Goal: Obtain resource: Download file/media

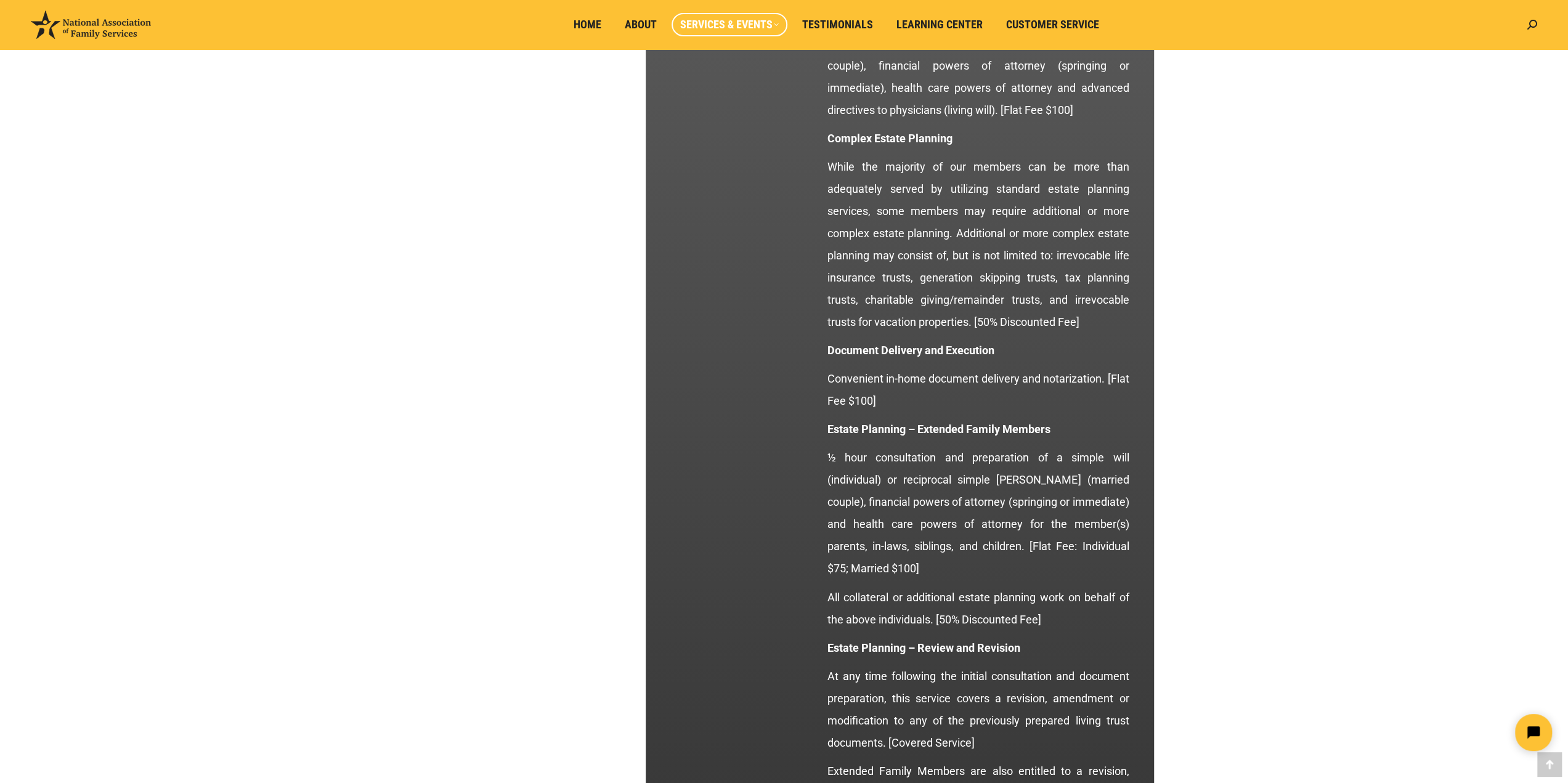
scroll to position [1769, 0]
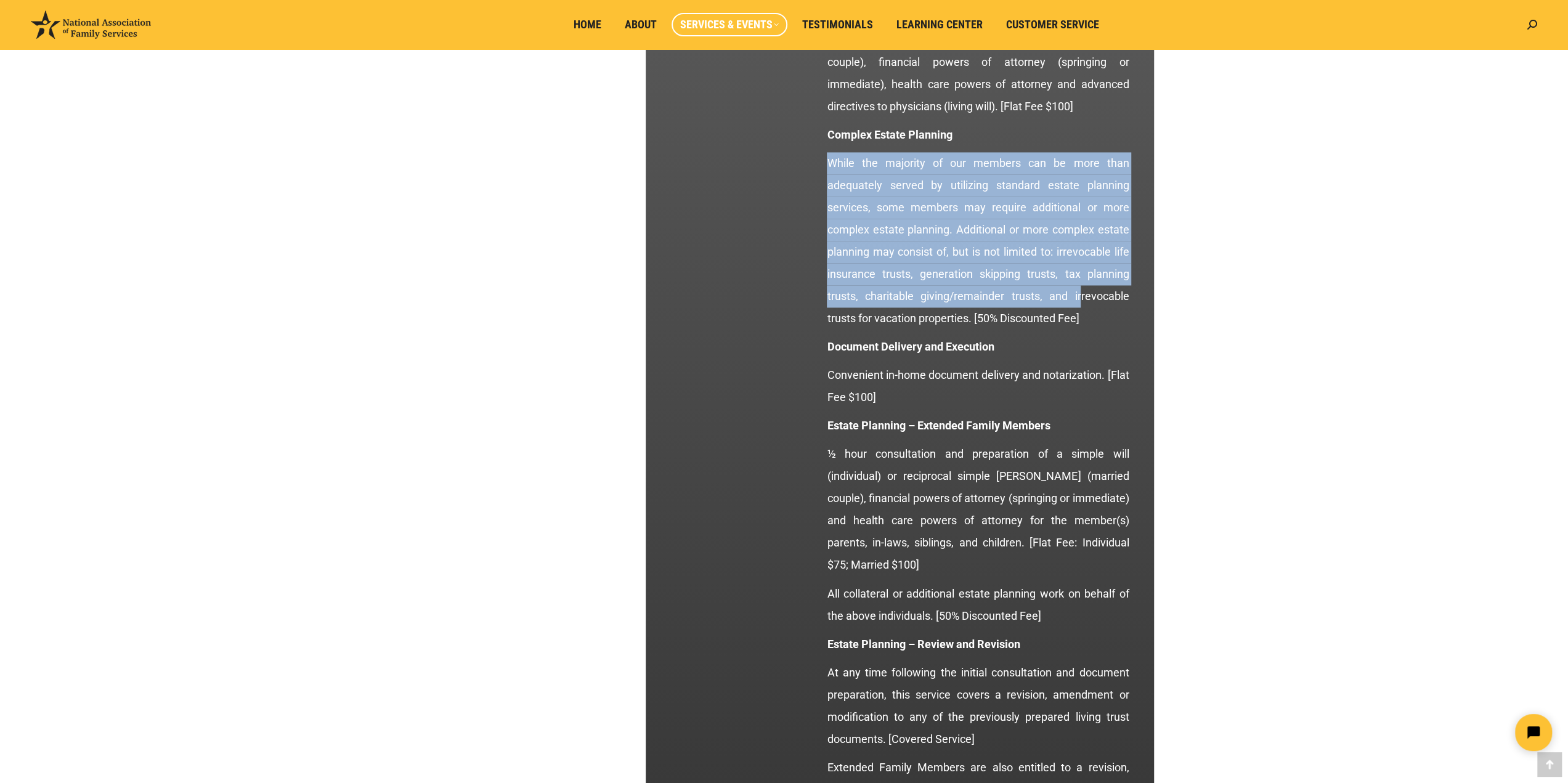
drag, startPoint x: 830, startPoint y: 161, endPoint x: 1080, endPoint y: 306, distance: 289.0
click at [1080, 306] on p "While the majority of our members can be more than adequately served by utilizi…" at bounding box center [977, 241] width 302 height 177
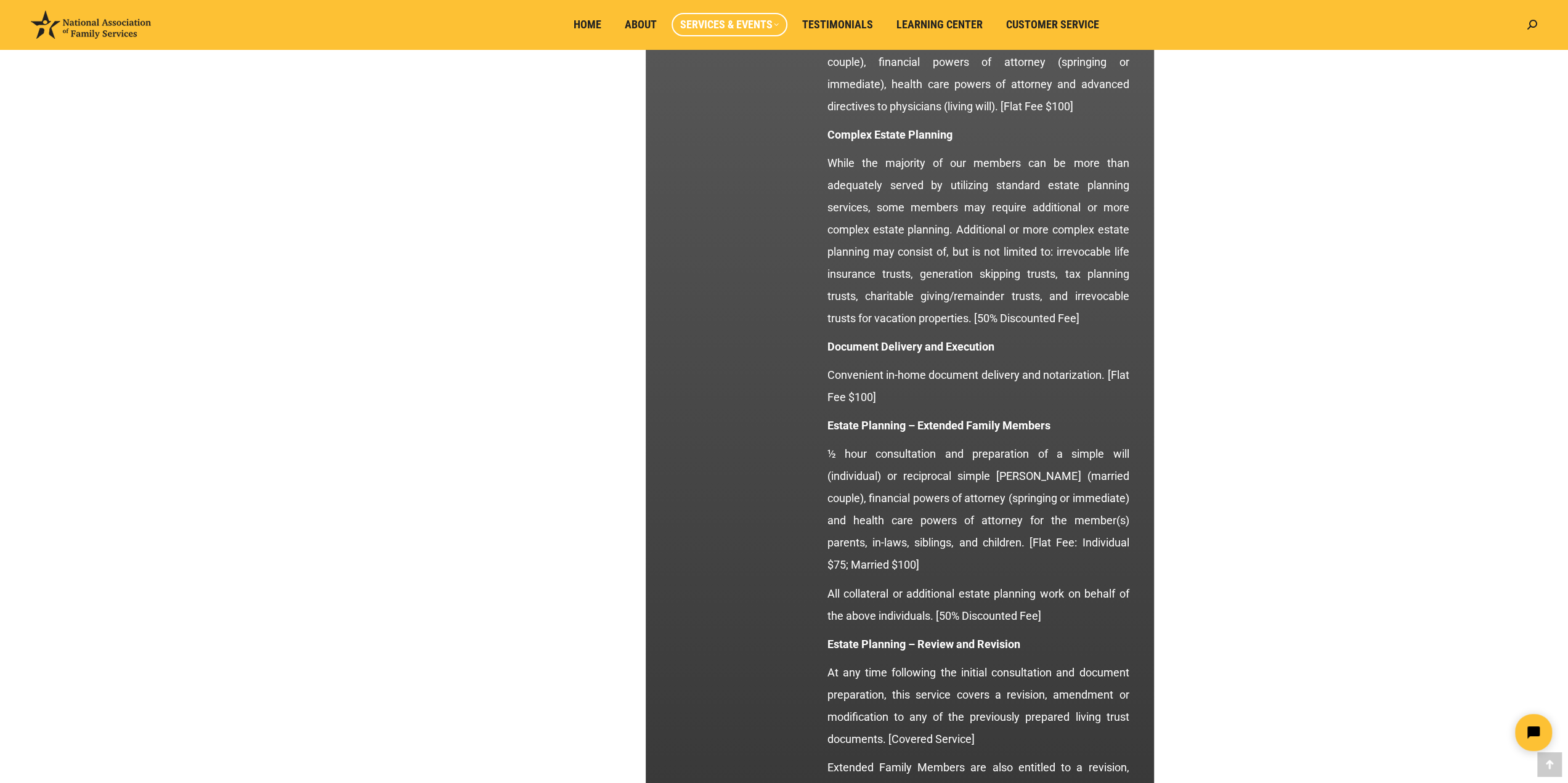
click at [1098, 326] on p "While the majority of our members can be more than adequately served by utilizi…" at bounding box center [977, 241] width 302 height 177
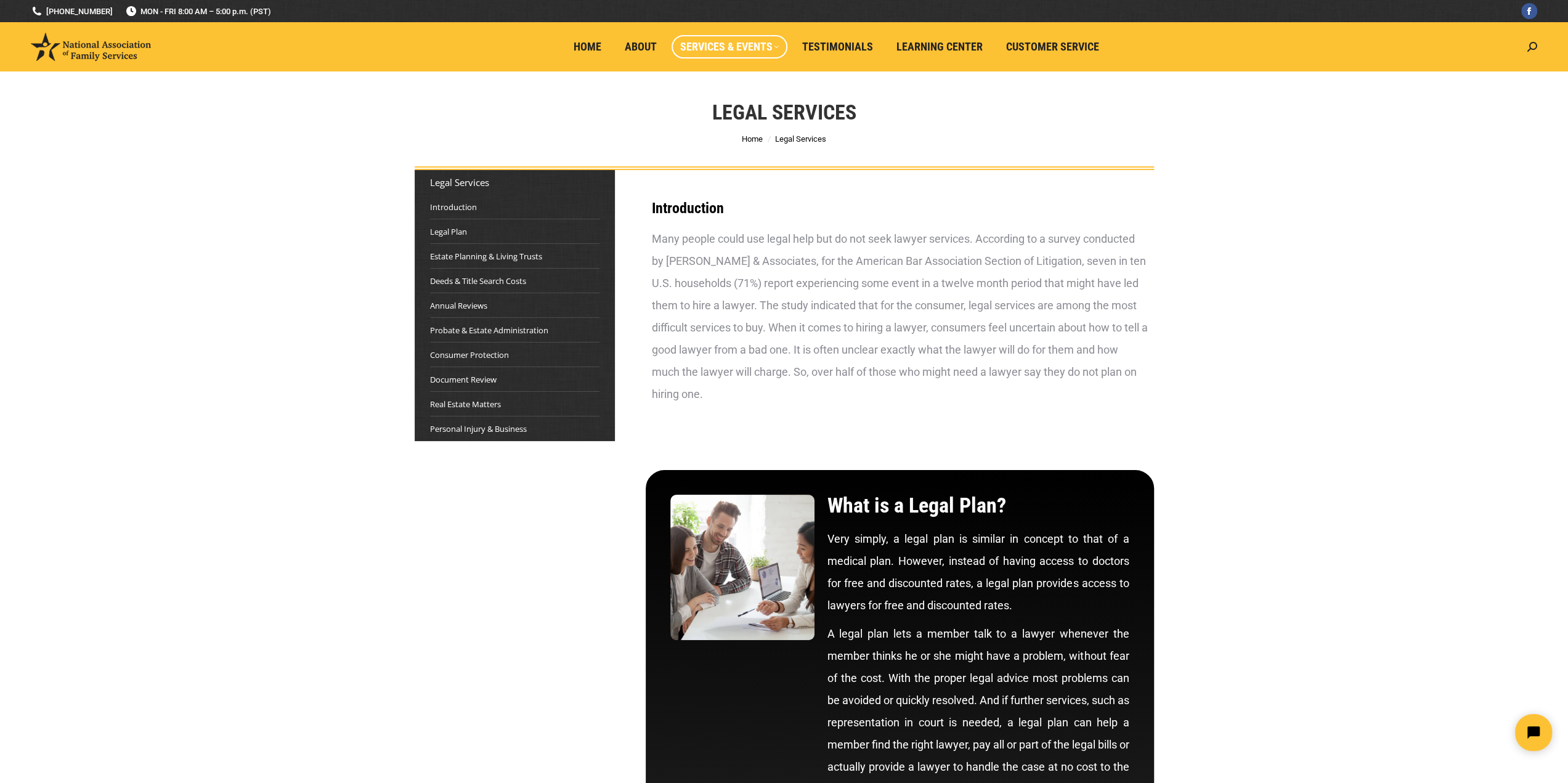
scroll to position [0, 0]
click at [722, 130] on span "PLAN BENEFIT GUIDES" at bounding box center [724, 132] width 81 height 11
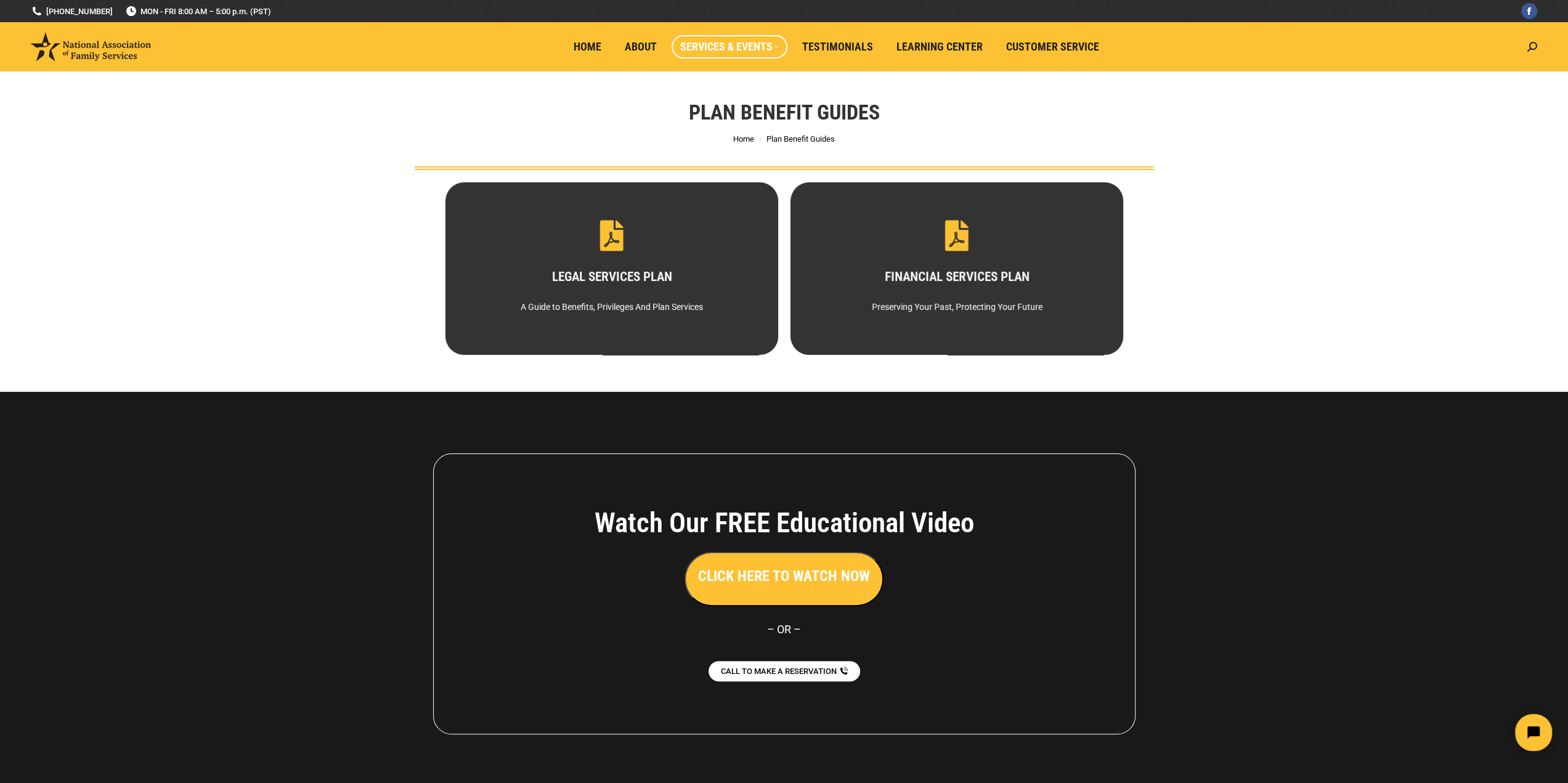
click at [618, 254] on span "DOWNLOAD NOW" at bounding box center [611, 243] width 86 height 21
click at [715, 87] on span "LEGAL SERVICES" at bounding box center [713, 88] width 60 height 11
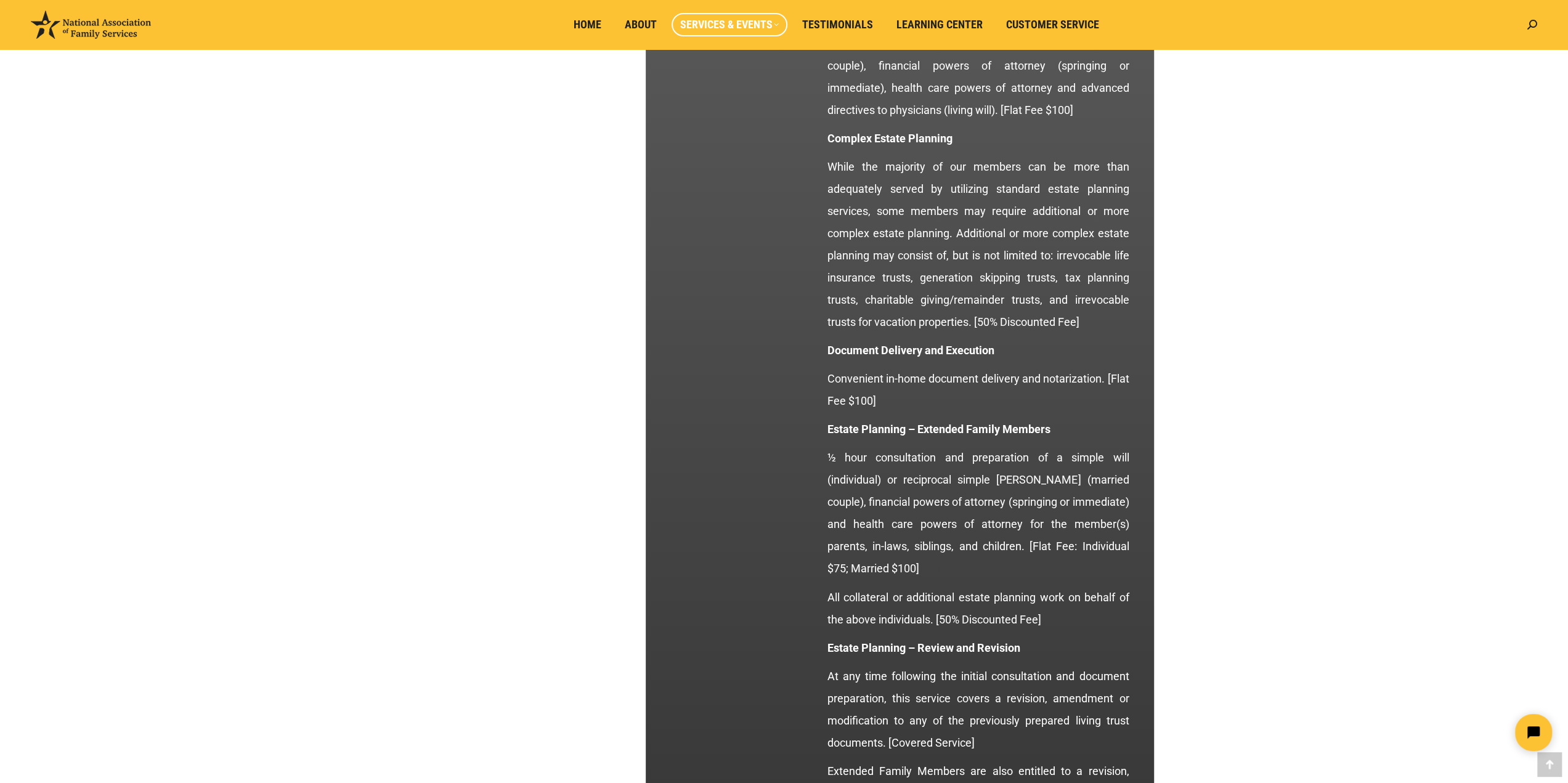
scroll to position [1763, 0]
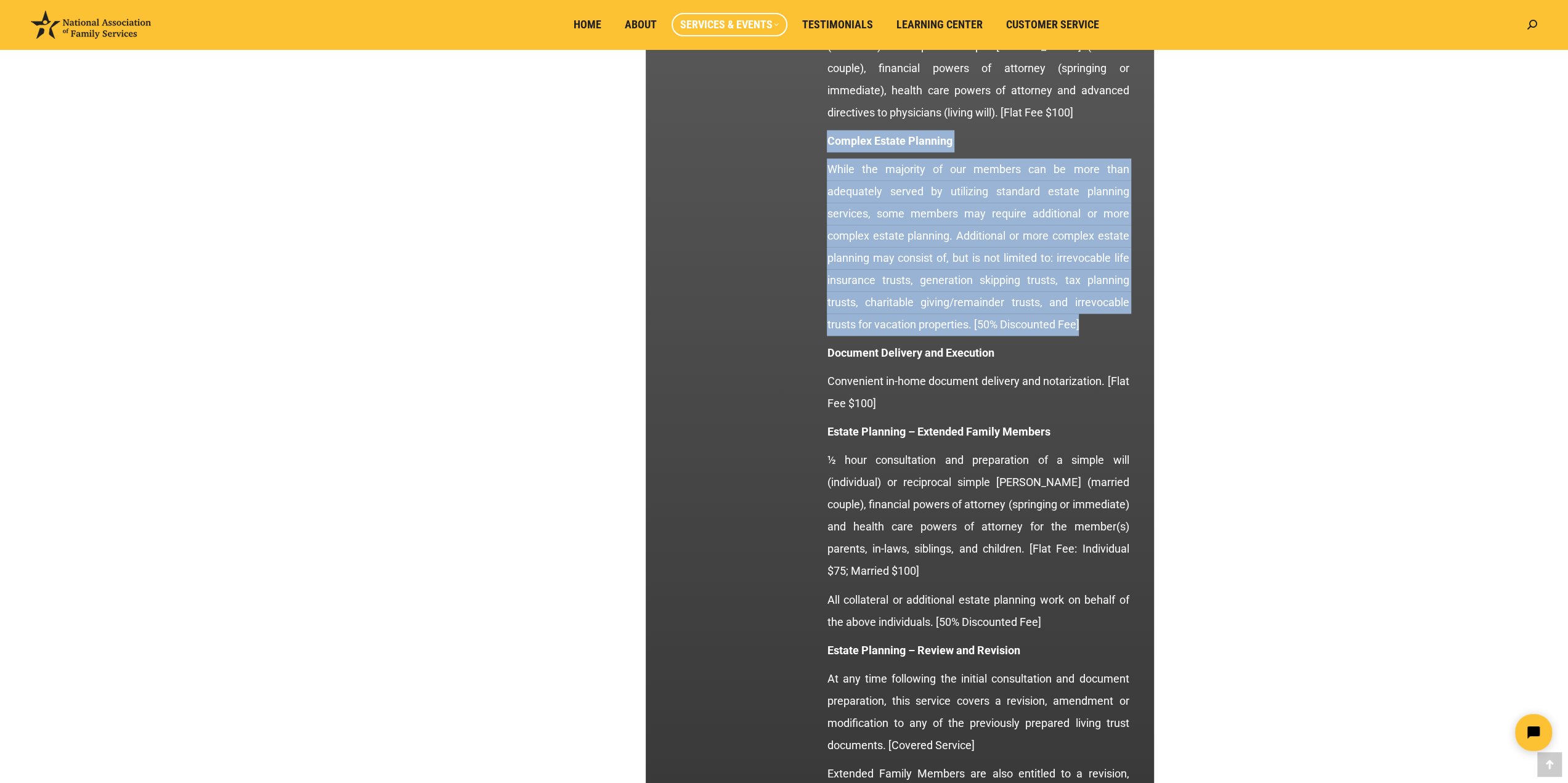
drag, startPoint x: 828, startPoint y: 138, endPoint x: 1089, endPoint y: 326, distance: 321.7
click at [1089, 326] on div "Every plan member is entitled to comprehensive estate planning services and pre…" at bounding box center [977, 151] width 302 height 1400
